Goal: Task Accomplishment & Management: Manage account settings

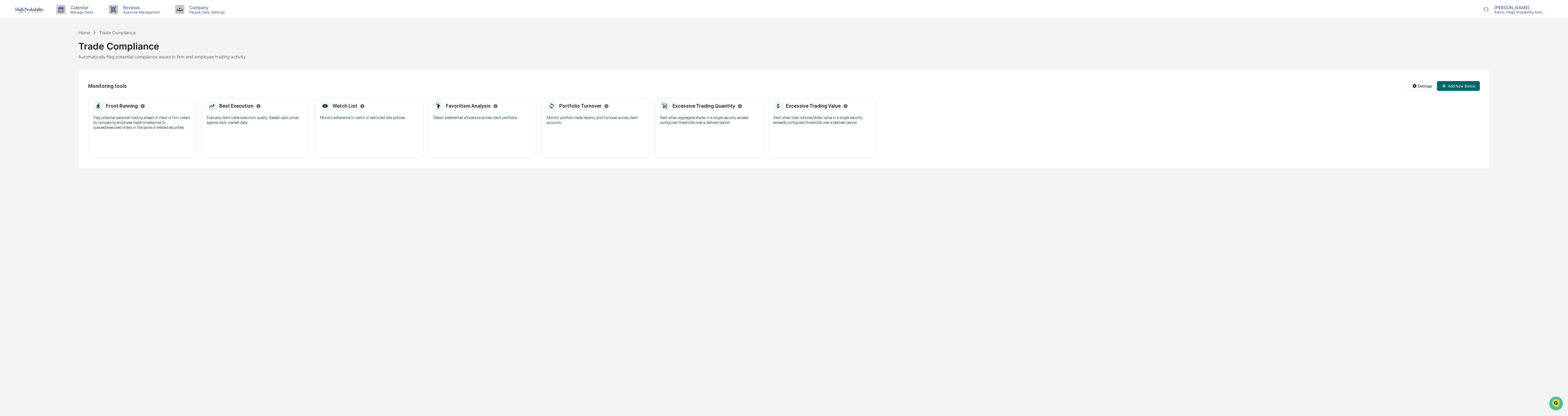
click at [376, 120] on p "Monitor adherence to watch or restricted lists policies." at bounding box center [369, 118] width 98 height 5
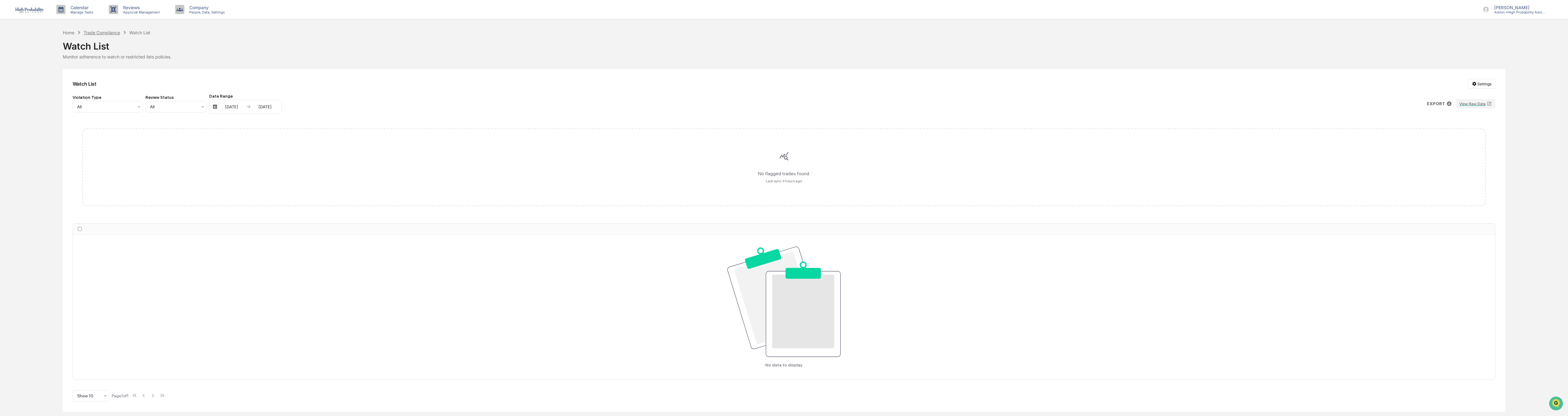
click at [104, 31] on div "Trade Compliance" at bounding box center [102, 32] width 37 height 5
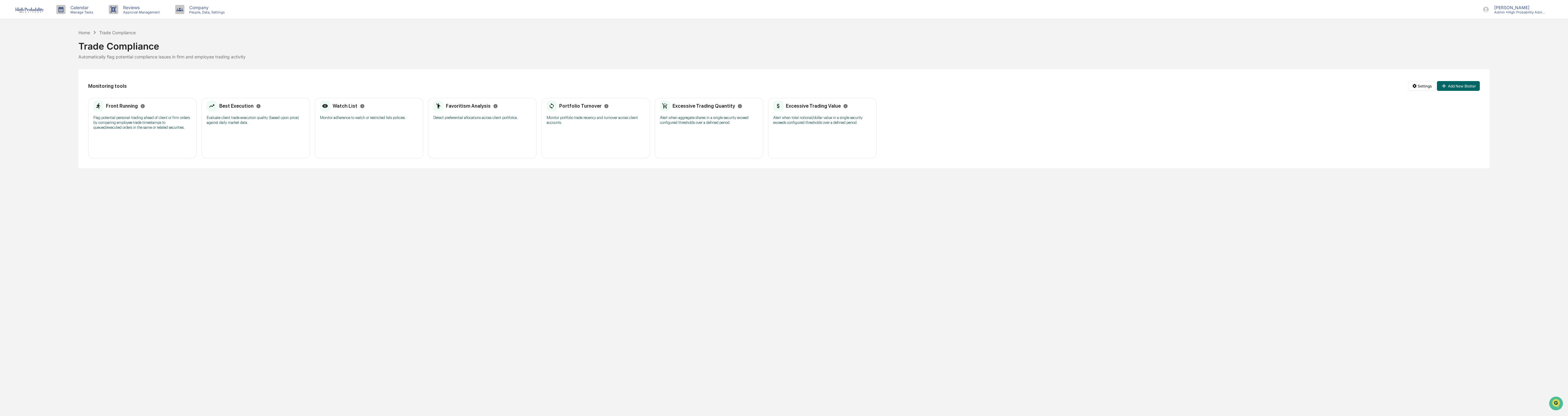
click at [458, 112] on div "Favoritism Analysis Detect preferential allocations across client portfolios." at bounding box center [482, 113] width 98 height 24
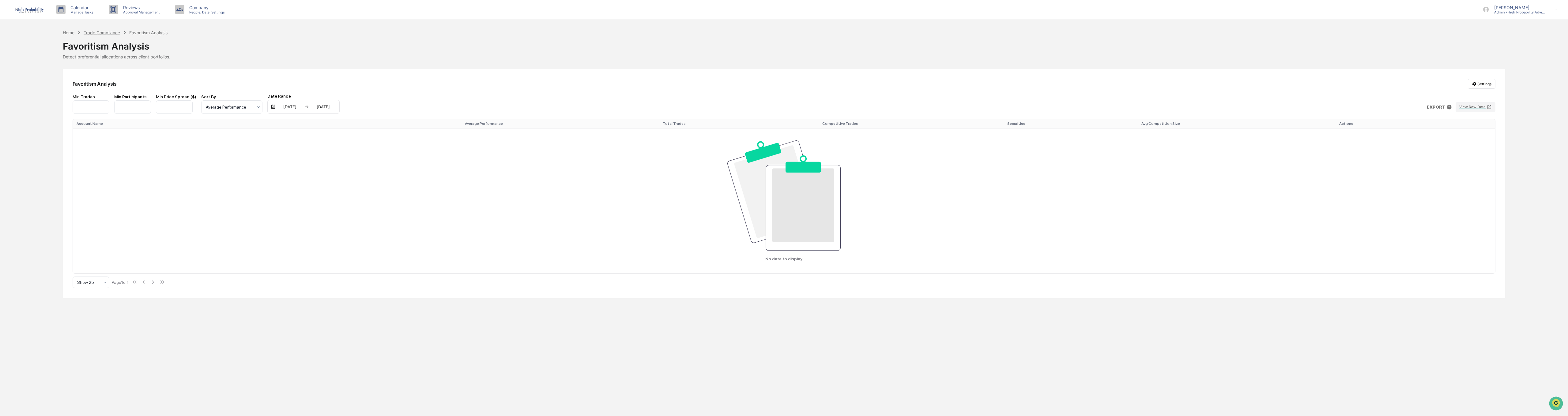
click at [108, 30] on div "Trade Compliance" at bounding box center [102, 32] width 37 height 5
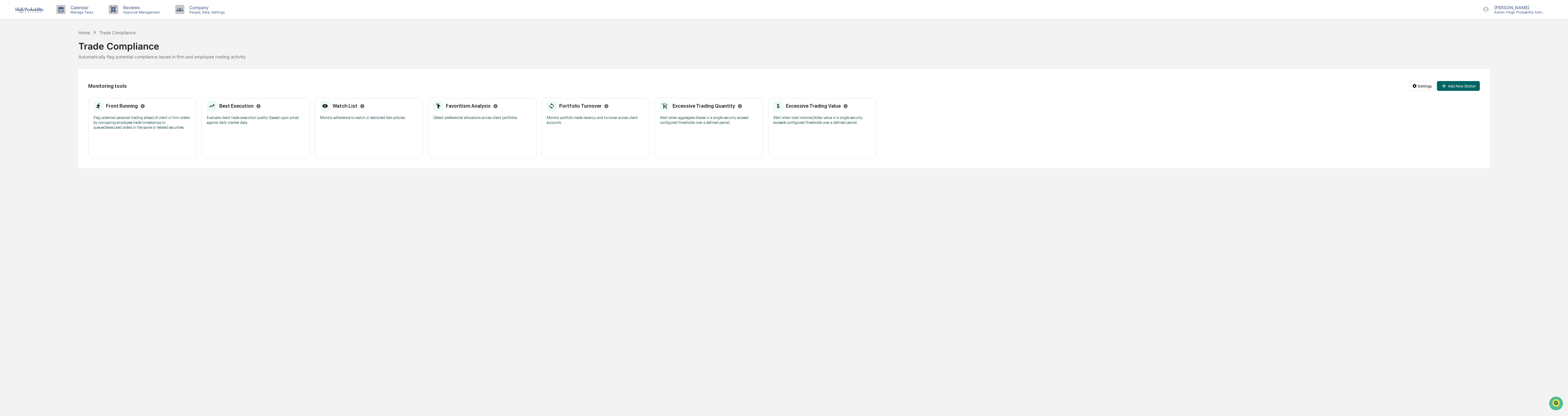
click at [576, 113] on div "Portfolio Turnover Monitor portfolio trade recency and turnover across client a…" at bounding box center [595, 115] width 98 height 29
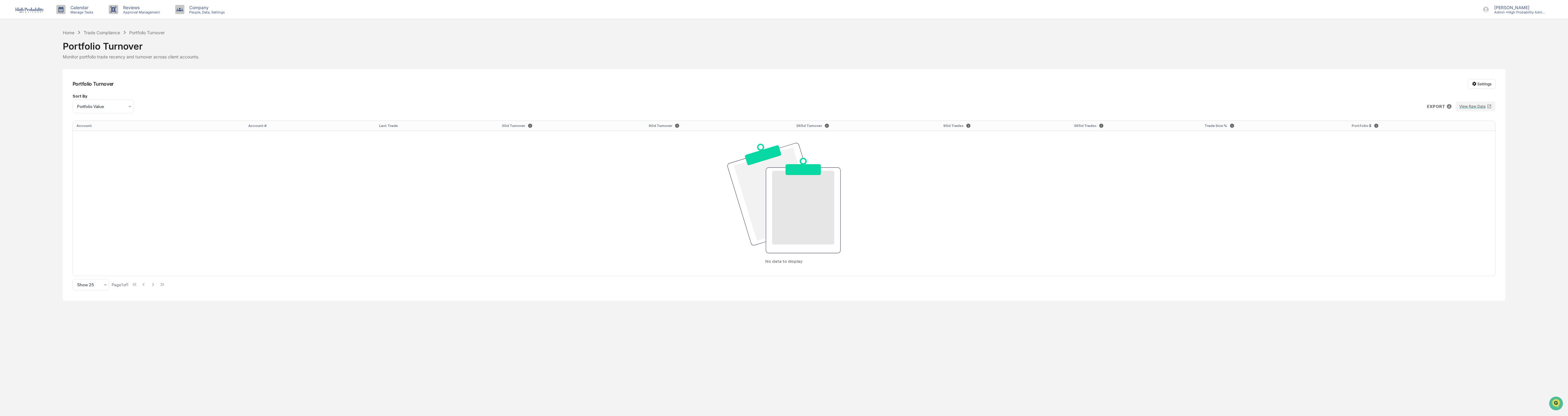
click at [107, 36] on div "Portfolio Turnover" at bounding box center [784, 44] width 1443 height 16
click at [107, 33] on div "Trade Compliance" at bounding box center [102, 32] width 37 height 5
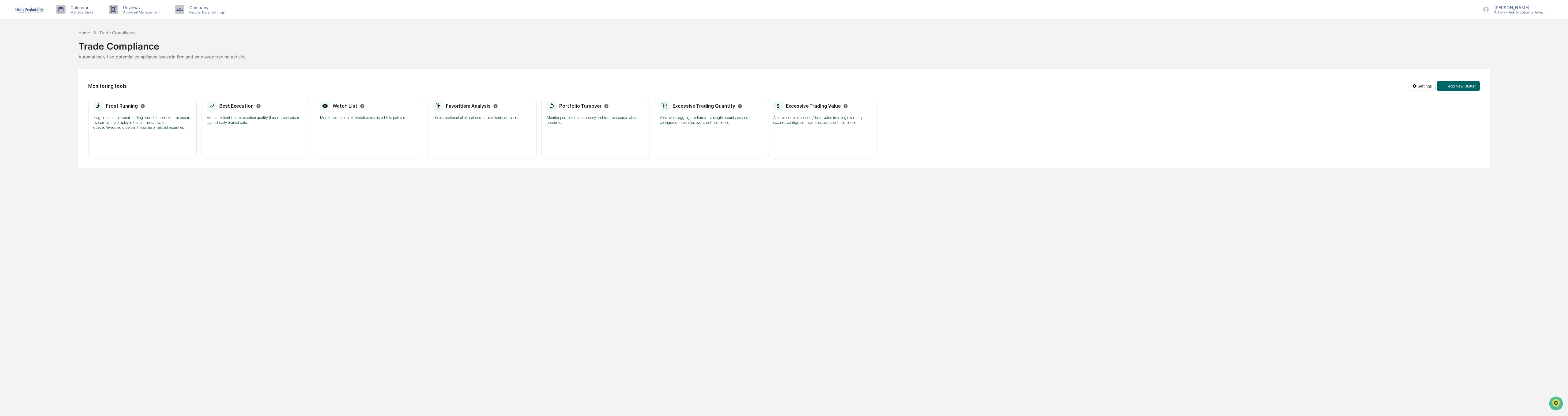
click at [696, 117] on p "Alert when aggregate shares in a single security exceed configured thresholds o…" at bounding box center [709, 120] width 98 height 10
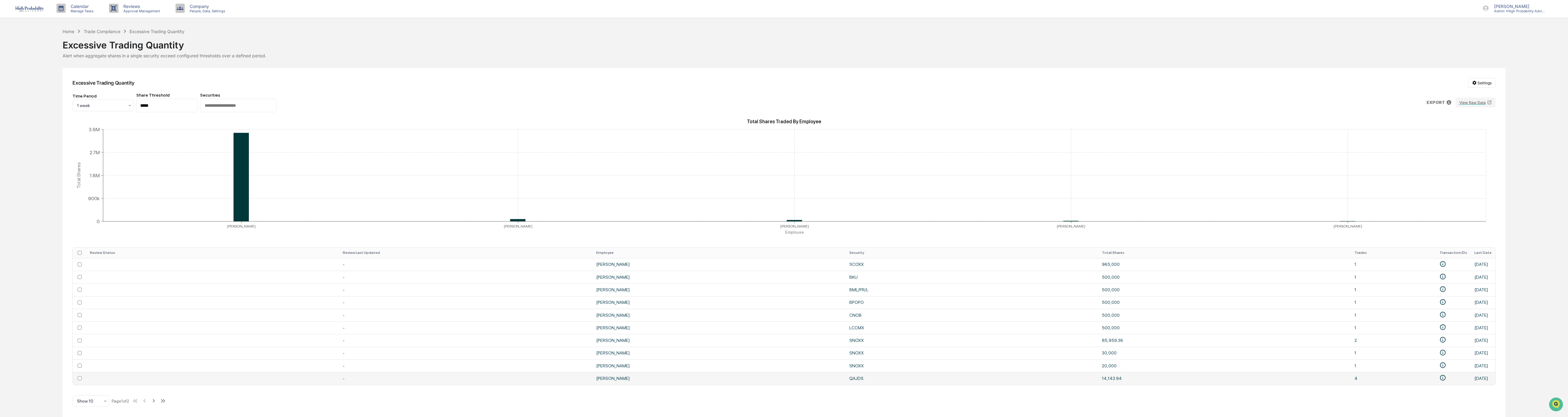
scroll to position [4, 0]
click at [108, 29] on div "Trade Compliance" at bounding box center [102, 31] width 37 height 5
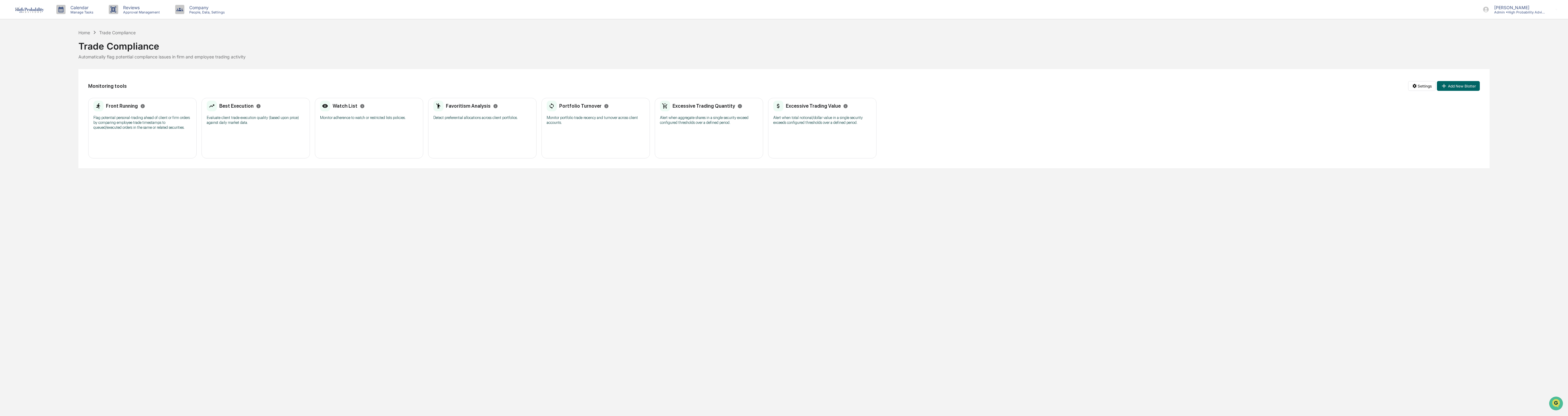
click at [813, 123] on p "Alert when total notional/dollar value in a single security exceeds configured …" at bounding box center [822, 120] width 98 height 10
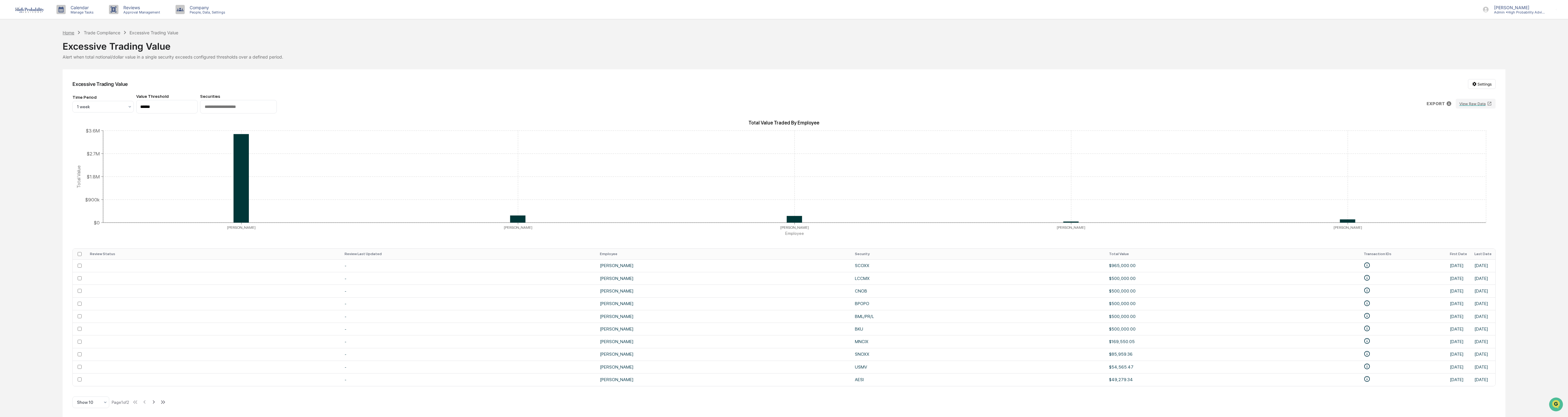
click at [69, 30] on div "Home" at bounding box center [68, 32] width 12 height 5
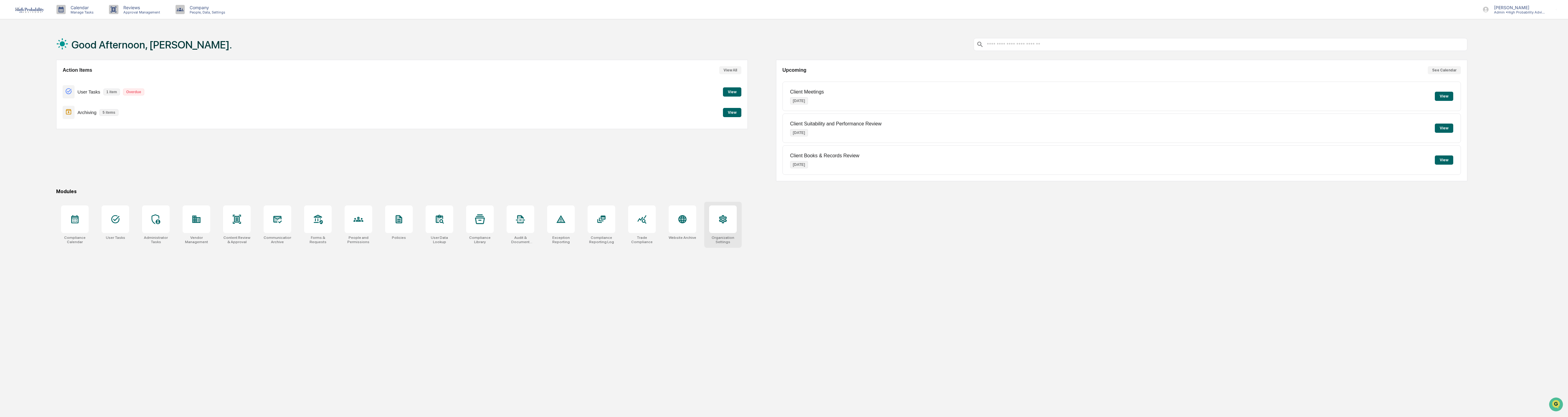
click at [723, 219] on icon at bounding box center [723, 219] width 10 height 10
